Goal: Task Accomplishment & Management: Complete application form

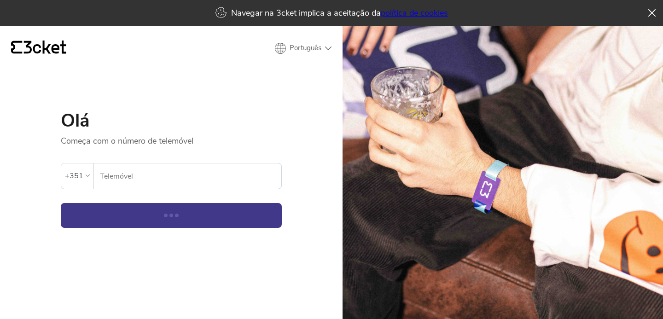
click at [175, 168] on input "Telemóvel" at bounding box center [190, 175] width 182 height 25
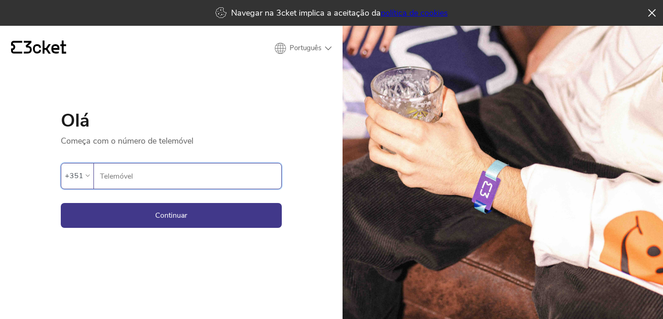
type input "917089500"
click at [123, 218] on button "Continuar" at bounding box center [171, 215] width 221 height 25
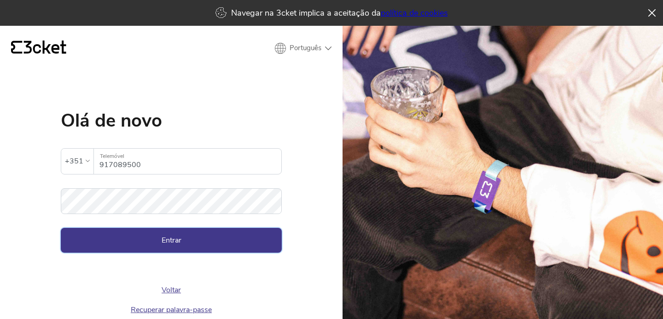
click at [168, 243] on button "Entrar" at bounding box center [171, 240] width 221 height 25
click at [653, 12] on icon at bounding box center [653, 14] width 8 height 7
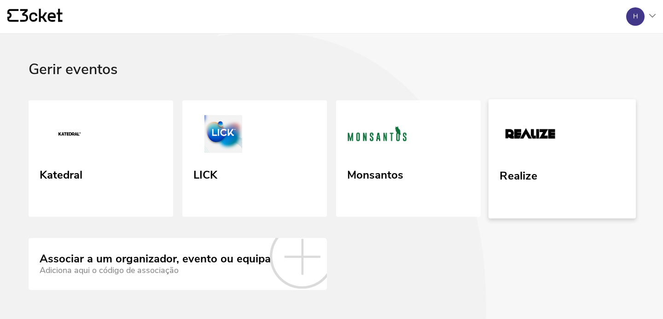
click at [557, 154] on img at bounding box center [530, 135] width 61 height 42
